Goal: Information Seeking & Learning: Understand process/instructions

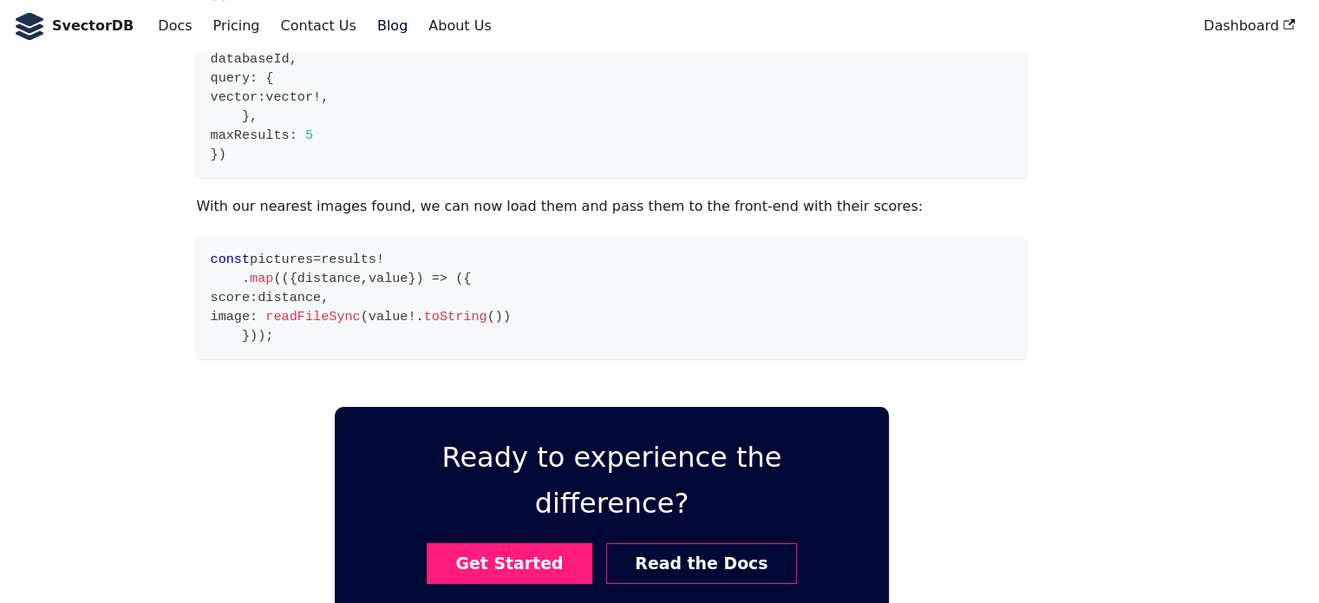
scroll to position [2570, 0]
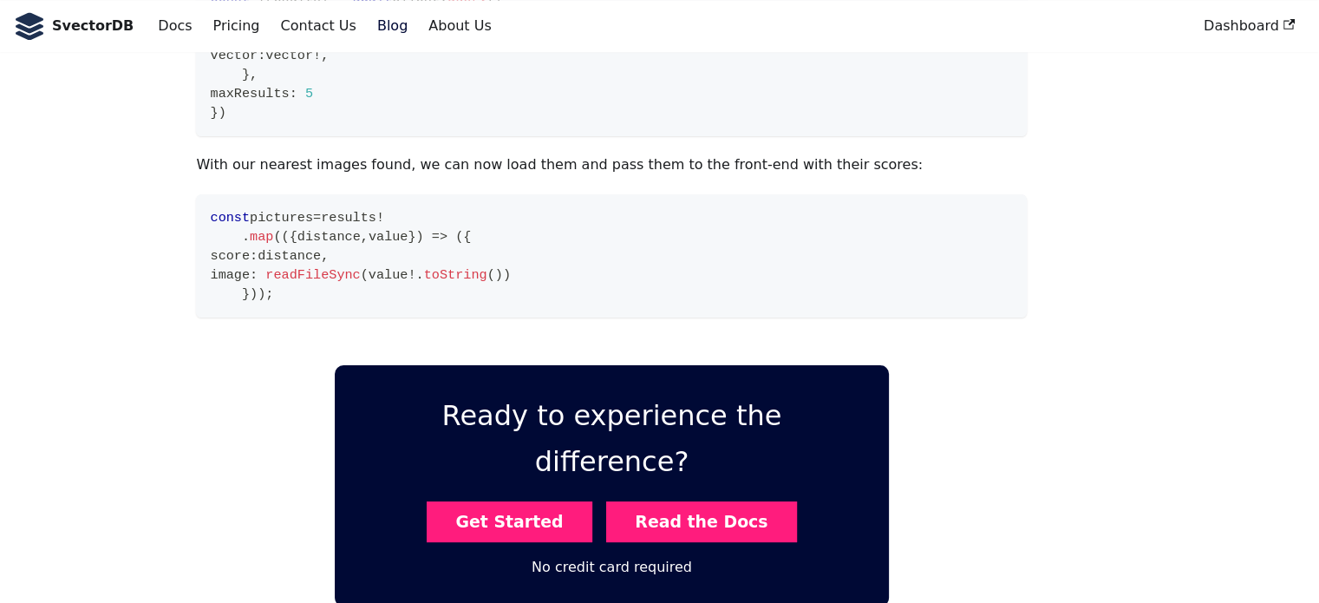
click at [743, 501] on link "Read the Docs" at bounding box center [701, 521] width 191 height 41
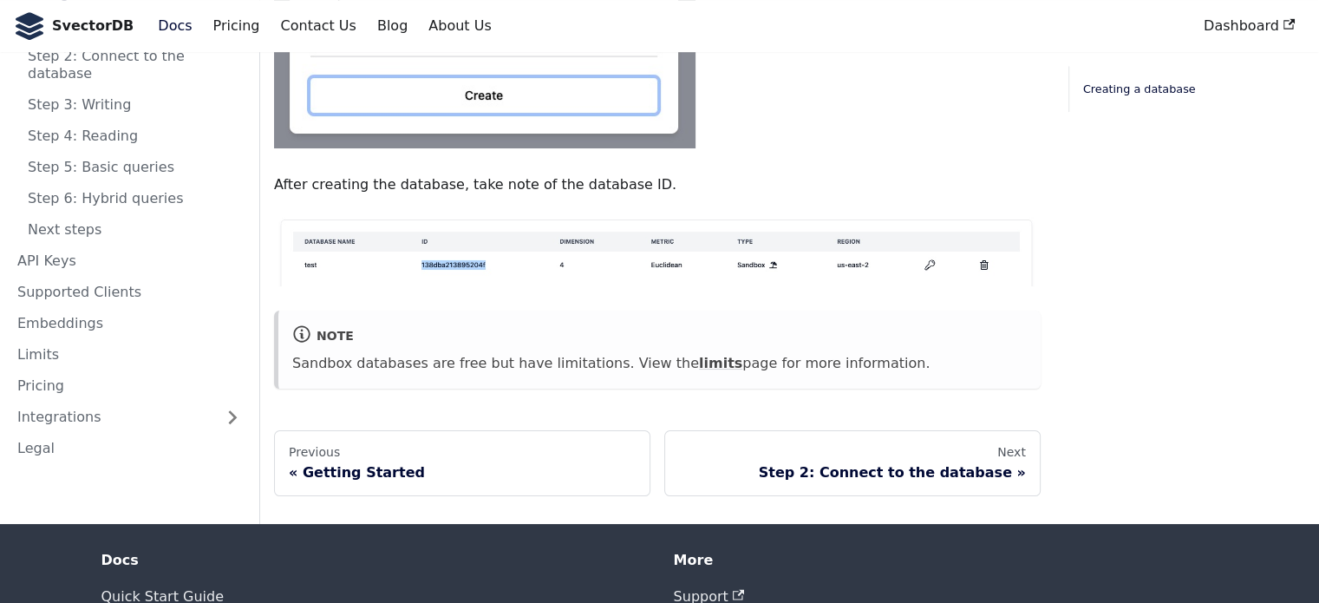
scroll to position [1145, 0]
